Goal: Check status: Check status

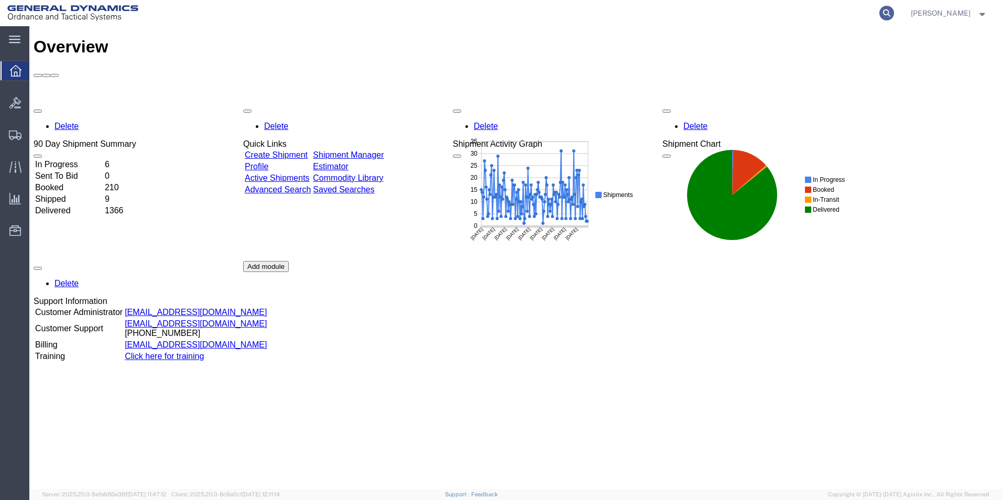
click at [894, 12] on icon at bounding box center [886, 13] width 15 height 15
type input "56935067"
click at [894, 13] on icon at bounding box center [886, 13] width 15 height 15
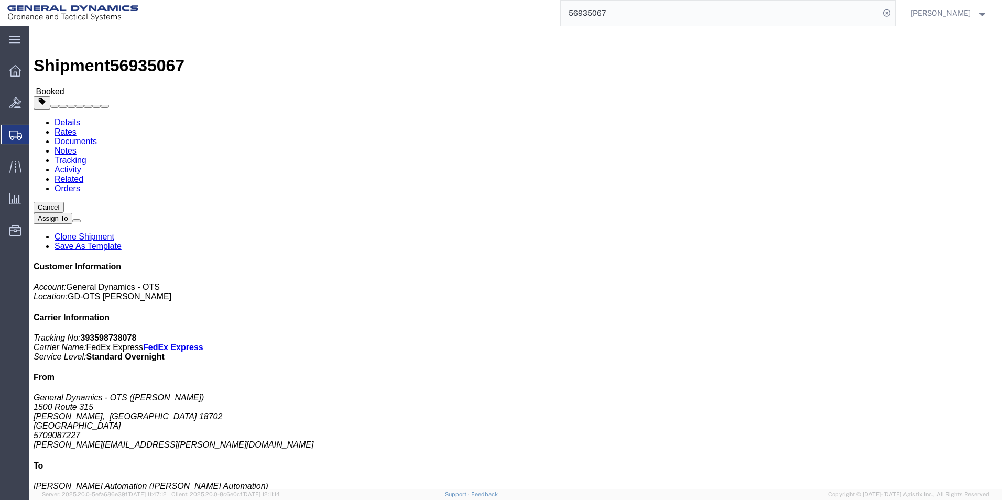
click span "button"
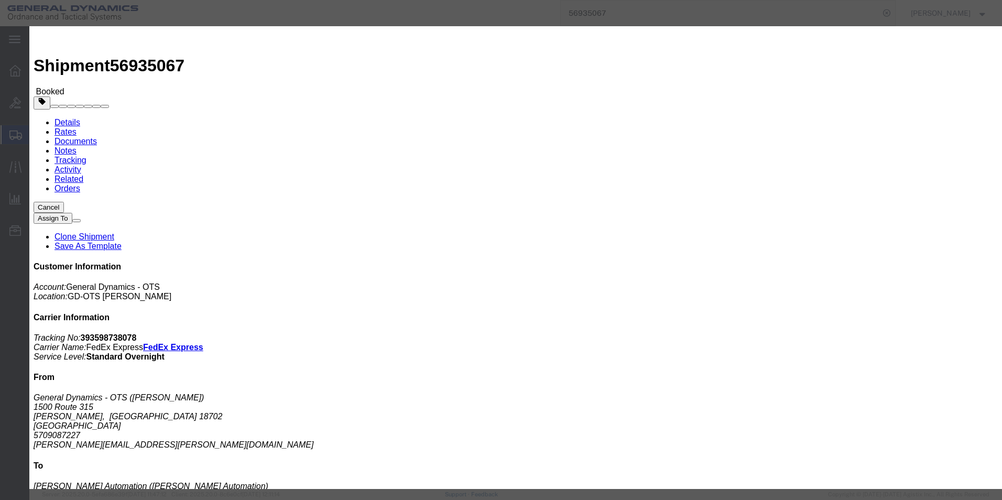
click div "[DATE] 11:00 AM"
click span
click input "11:00 AM"
type input "9:00 AM"
click button "Apply"
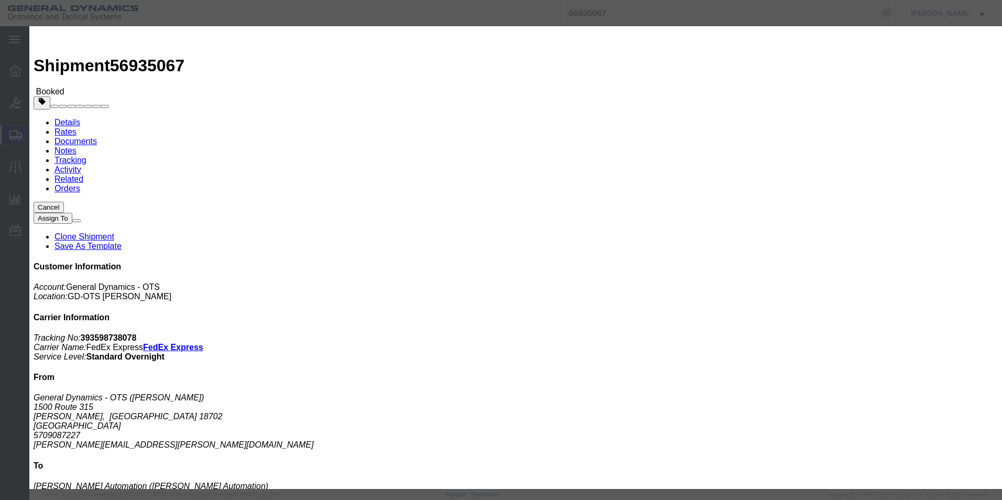
click div "[DATE] 10:00 AM"
type input "3:00 PM"
click button "Apply"
click icon
click button "Save"
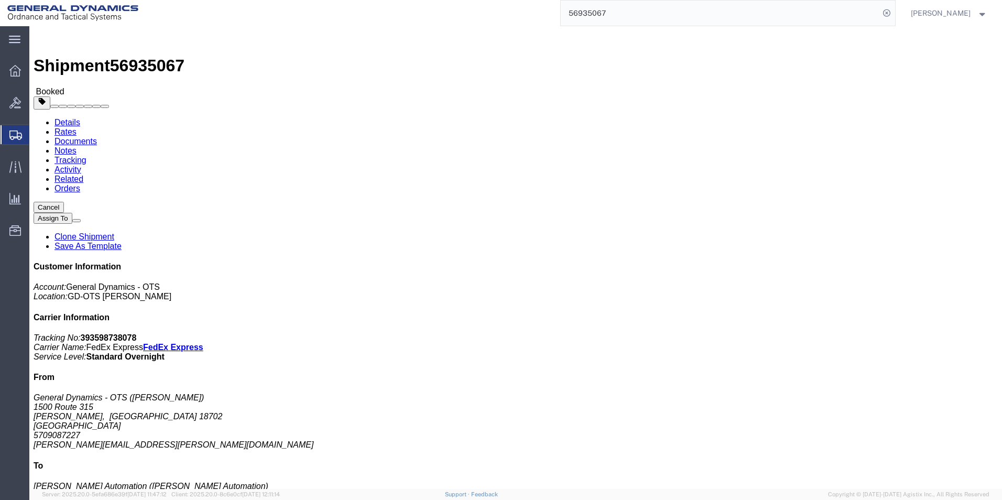
click button "Close"
